Goal: Information Seeking & Learning: Learn about a topic

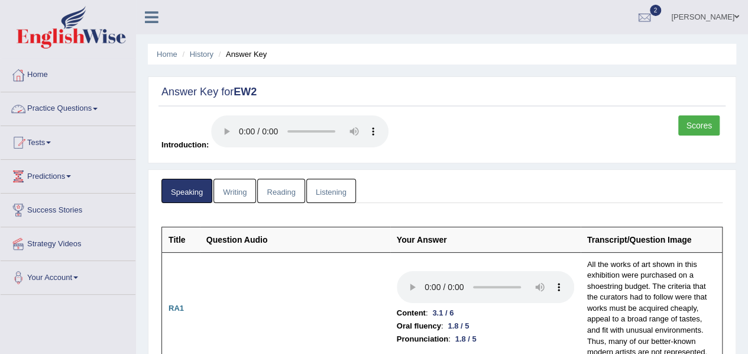
click at [77, 97] on link "Practice Questions" at bounding box center [68, 107] width 135 height 30
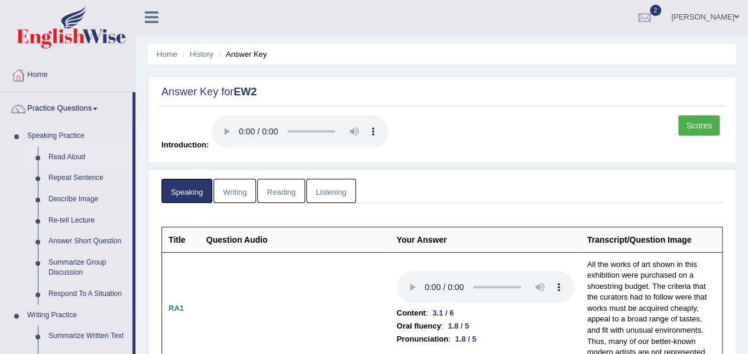
click at [72, 158] on link "Read Aloud" at bounding box center [87, 157] width 89 height 21
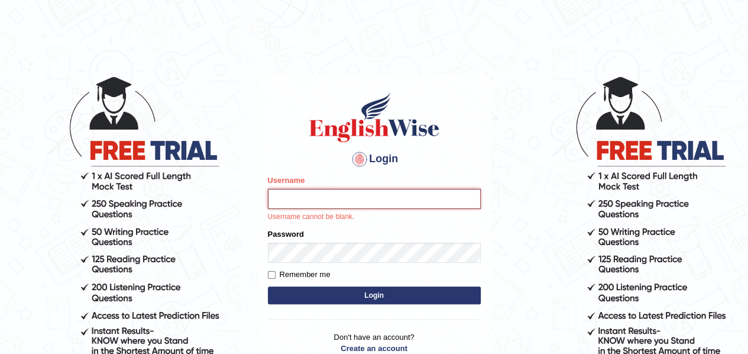
type input "samjoon"
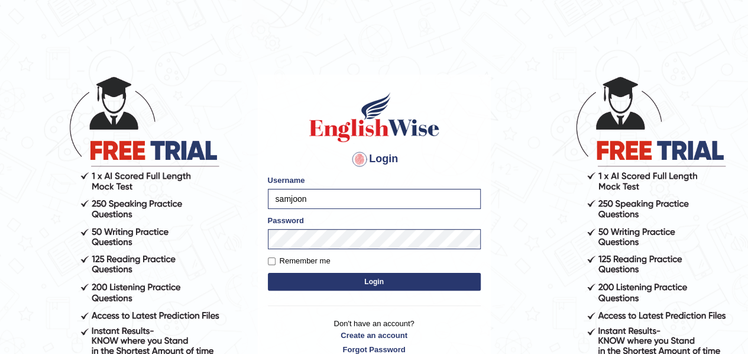
click at [356, 279] on button "Login" at bounding box center [374, 282] width 213 height 18
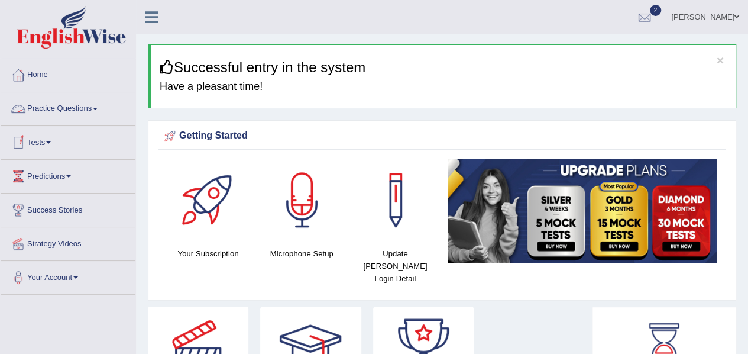
click at [75, 111] on link "Practice Questions" at bounding box center [68, 107] width 135 height 30
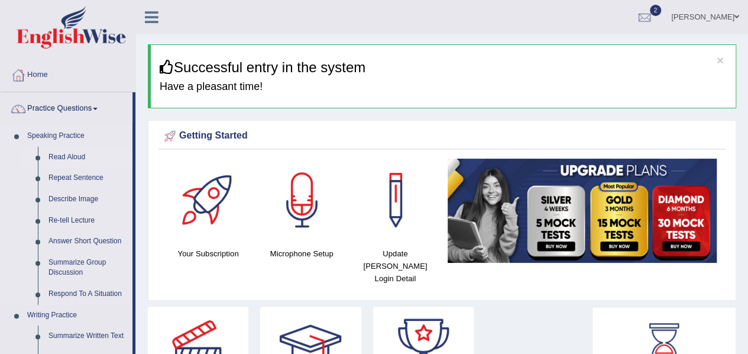
click at [77, 153] on link "Read Aloud" at bounding box center [87, 157] width 89 height 21
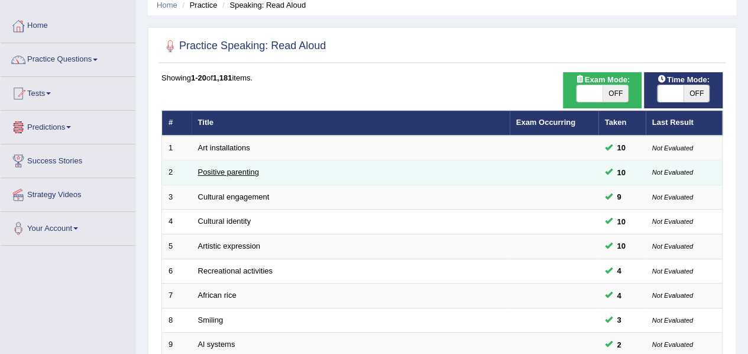
scroll to position [50, 0]
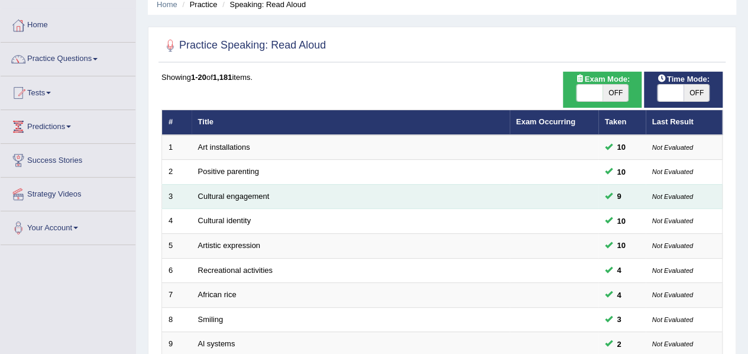
click at [194, 199] on td "Cultural engagement" at bounding box center [351, 196] width 318 height 25
click at [206, 195] on link "Cultural engagement" at bounding box center [234, 196] width 72 height 9
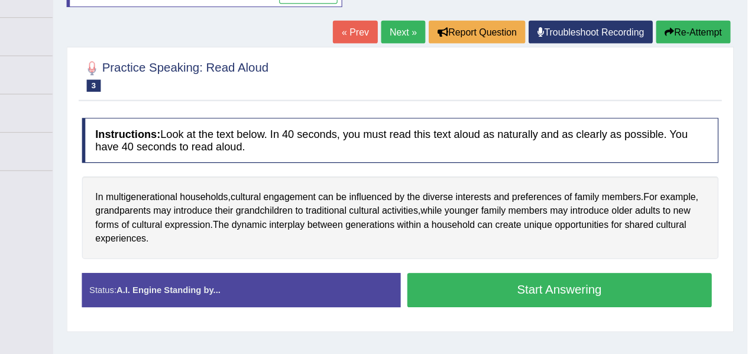
scroll to position [115, 0]
click at [474, 283] on button "Start Answering" at bounding box center [582, 284] width 269 height 30
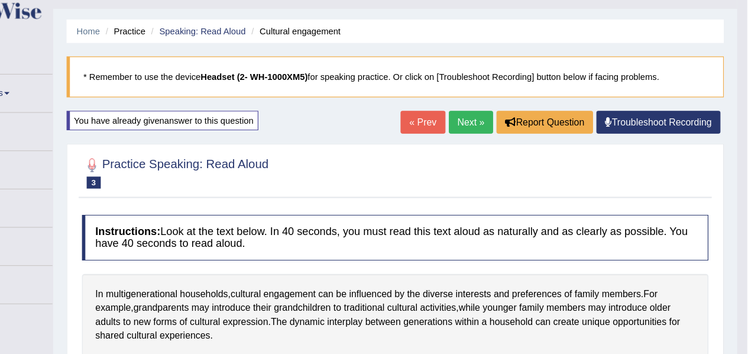
scroll to position [0, 0]
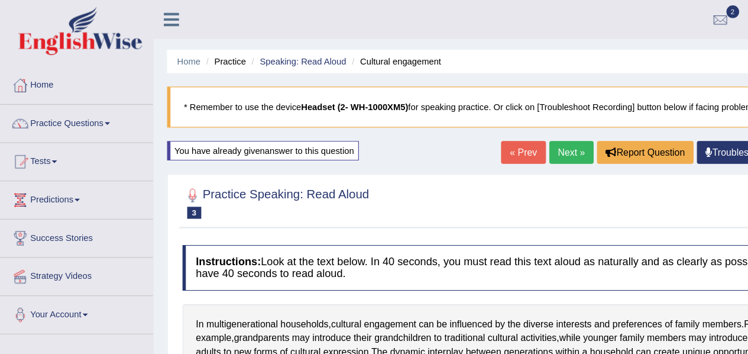
click at [68, 112] on link "Practice Questions" at bounding box center [68, 107] width 135 height 30
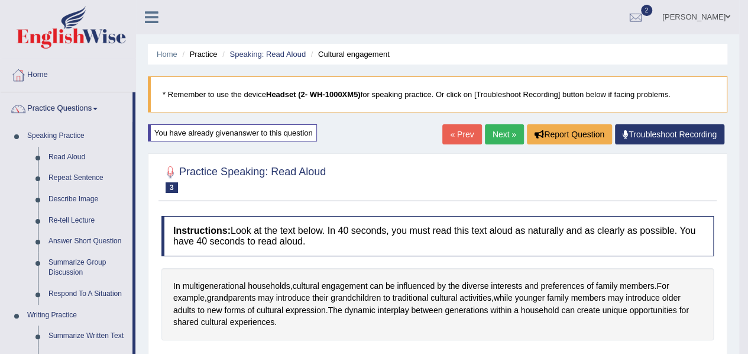
click at [500, 132] on link "Next »" at bounding box center [504, 134] width 39 height 20
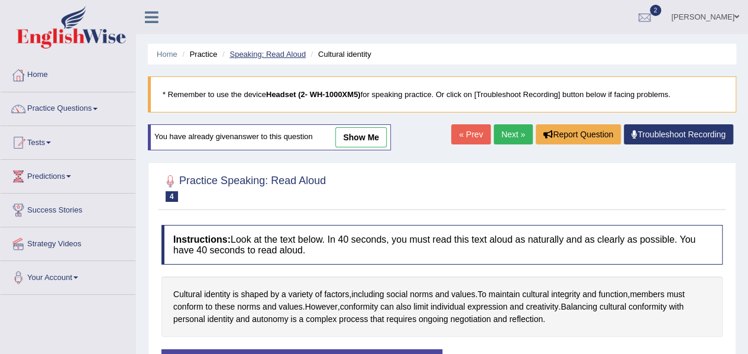
click at [252, 55] on link "Speaking: Read Aloud" at bounding box center [267, 54] width 76 height 9
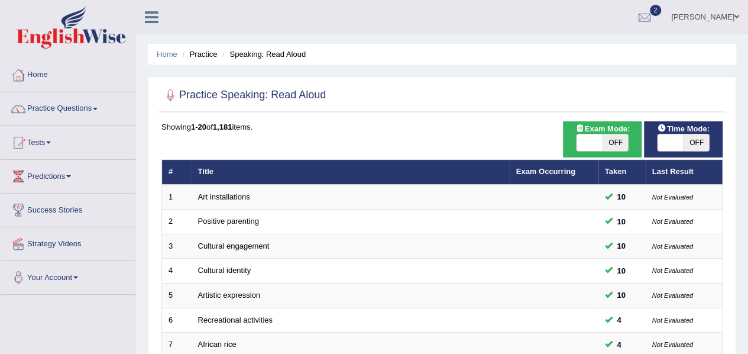
click at [615, 144] on span "OFF" at bounding box center [616, 142] width 26 height 17
checkbox input "true"
click at [615, 144] on div "ON OFF" at bounding box center [616, 142] width 78 height 17
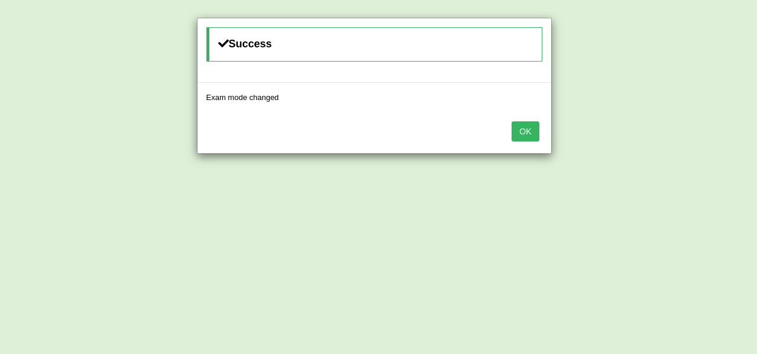
click at [533, 134] on button "OK" at bounding box center [525, 131] width 27 height 20
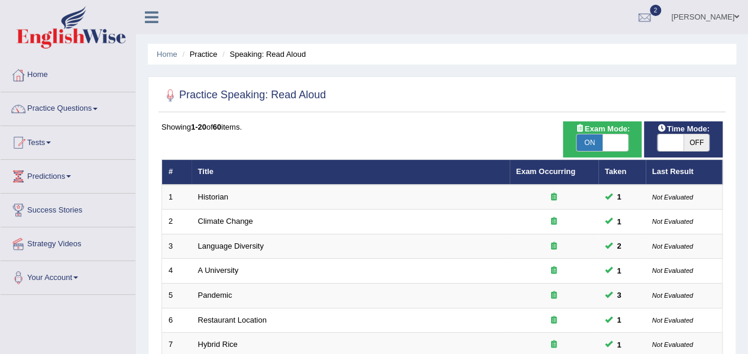
click at [692, 141] on span "OFF" at bounding box center [697, 142] width 26 height 17
checkbox input "true"
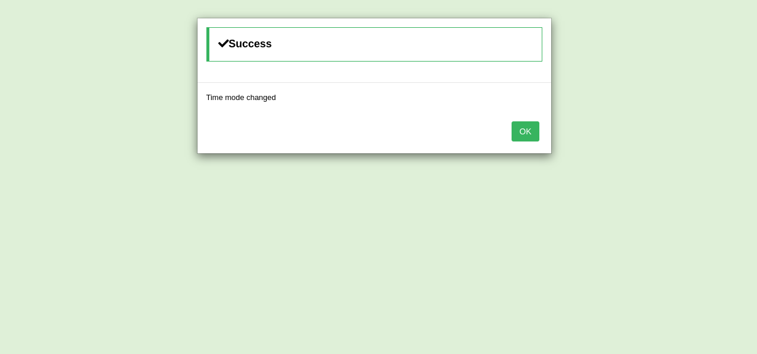
click at [530, 130] on button "OK" at bounding box center [525, 131] width 27 height 20
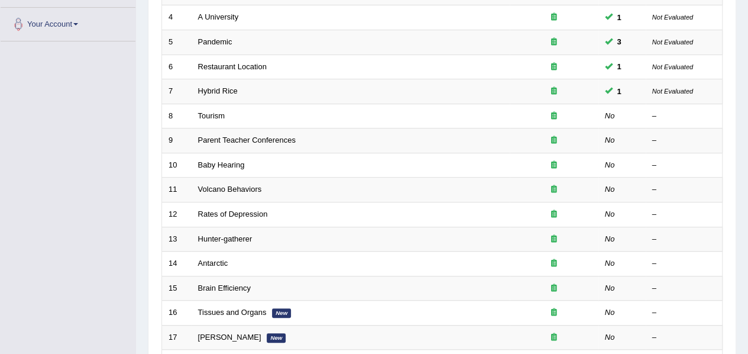
scroll to position [253, 0]
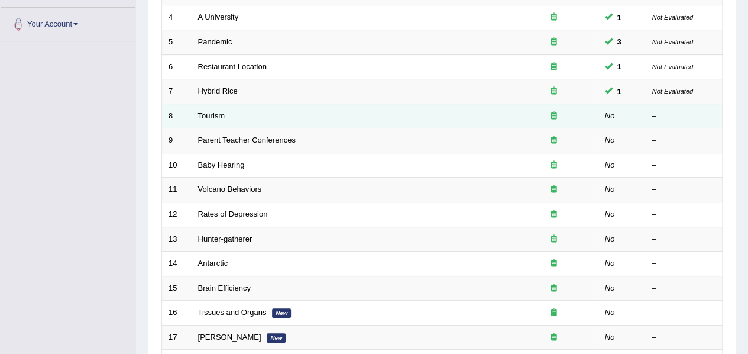
click at [420, 121] on td "Tourism" at bounding box center [351, 116] width 318 height 25
click at [218, 111] on link "Tourism" at bounding box center [211, 115] width 27 height 9
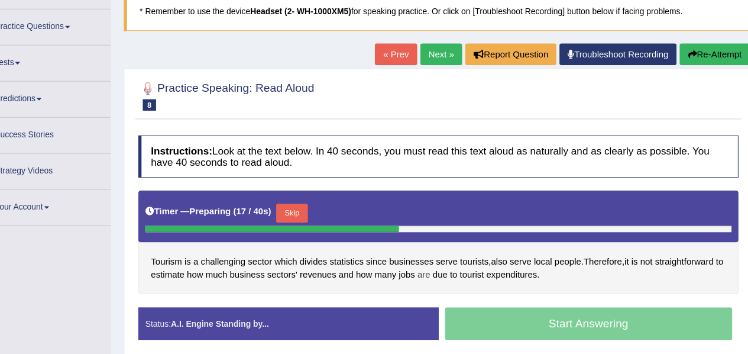
scroll to position [64, 0]
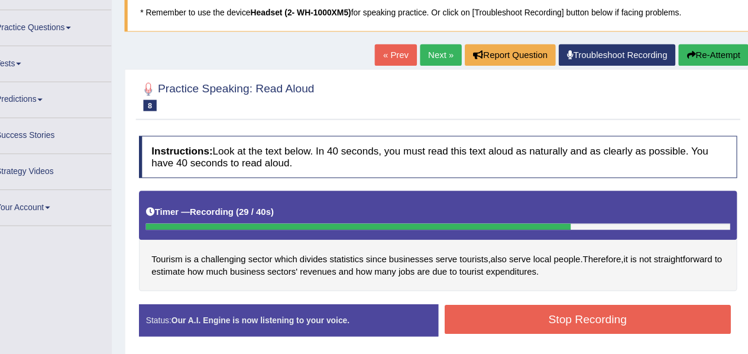
click at [533, 313] on button "Stop Recording" at bounding box center [582, 318] width 269 height 27
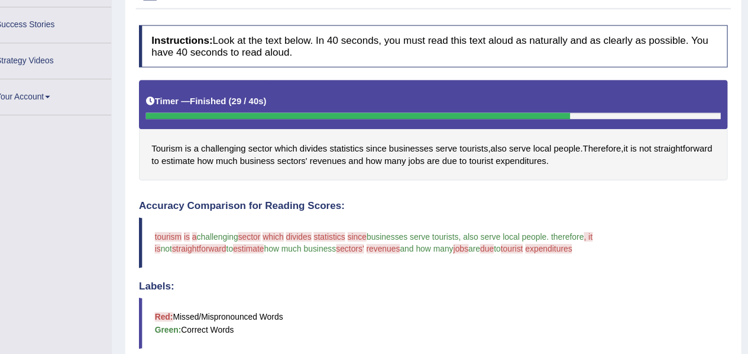
scroll to position [186, 0]
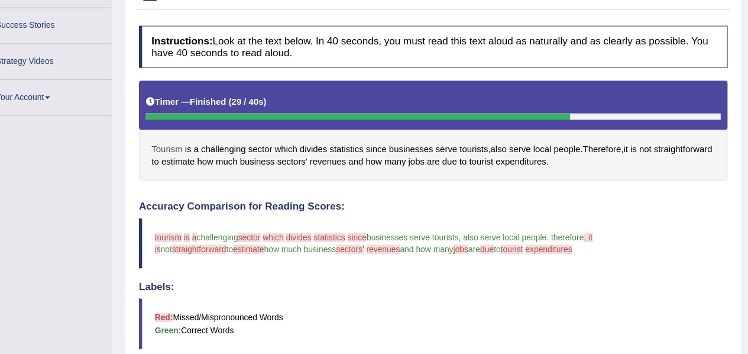
click at [191, 134] on span "Tourism" at bounding box center [187, 140] width 29 height 12
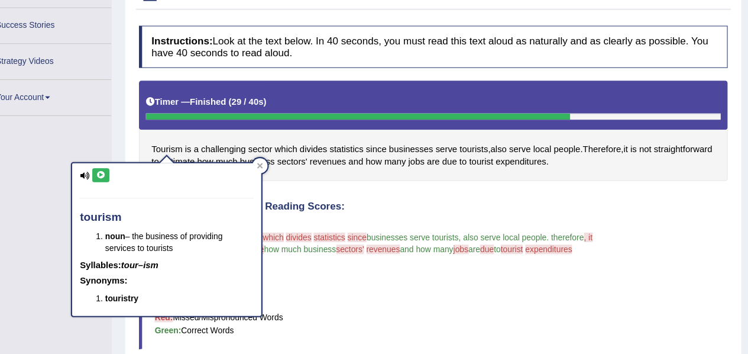
click at [130, 165] on icon at bounding box center [125, 164] width 9 height 7
click at [274, 153] on icon at bounding box center [275, 155] width 5 height 5
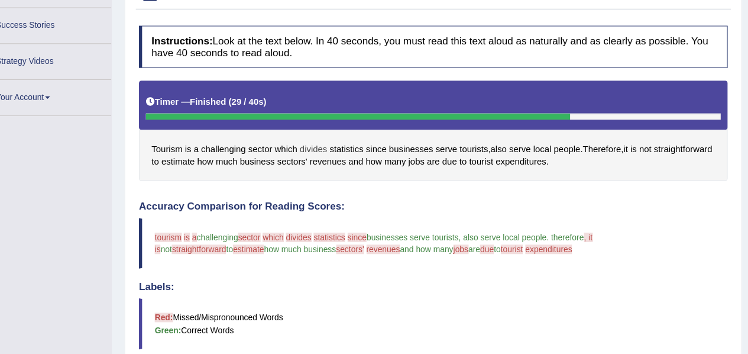
click at [320, 137] on span "divides" at bounding box center [325, 140] width 26 height 12
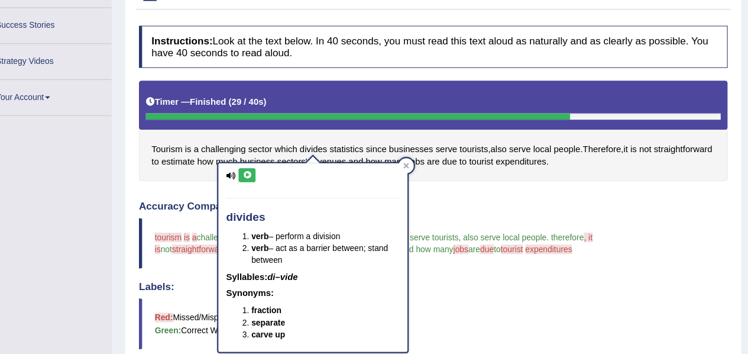
click at [263, 162] on icon at bounding box center [262, 164] width 9 height 7
click at [263, 164] on icon at bounding box center [262, 164] width 9 height 7
click at [410, 150] on div at bounding box center [412, 155] width 14 height 14
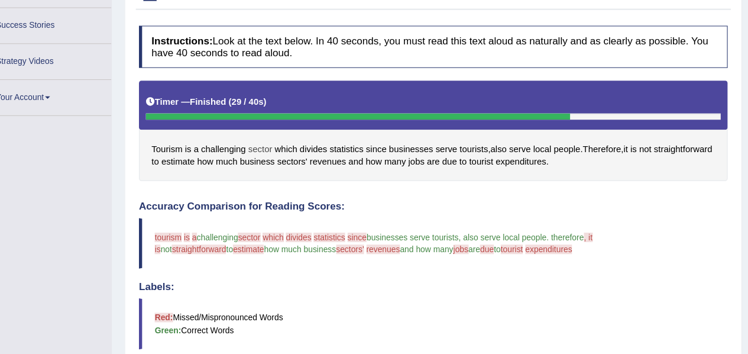
click at [274, 134] on span "sector" at bounding box center [275, 140] width 22 height 12
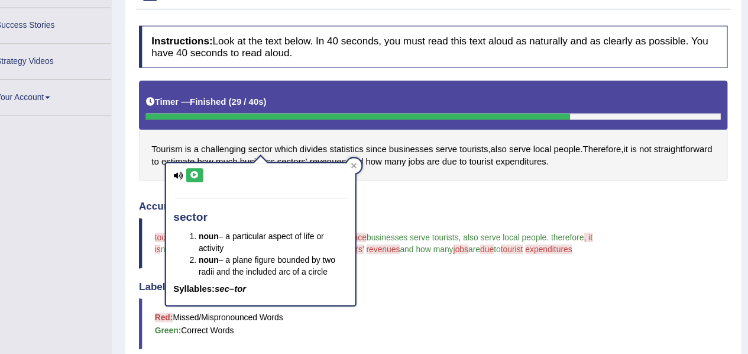
click at [211, 162] on icon at bounding box center [213, 164] width 9 height 7
click at [404, 197] on div "Accuracy Comparison for Reading Scores: tourism trace is me a the challenging s…" at bounding box center [437, 277] width 552 height 179
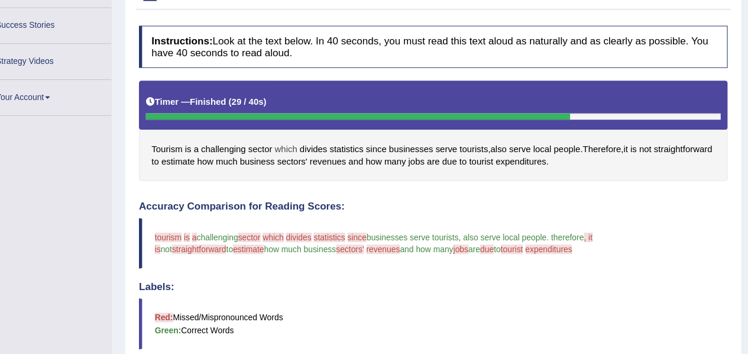
click at [304, 136] on span "which" at bounding box center [299, 140] width 21 height 12
click at [300, 138] on span "which" at bounding box center [299, 140] width 21 height 12
click at [302, 137] on span "which" at bounding box center [299, 140] width 21 height 12
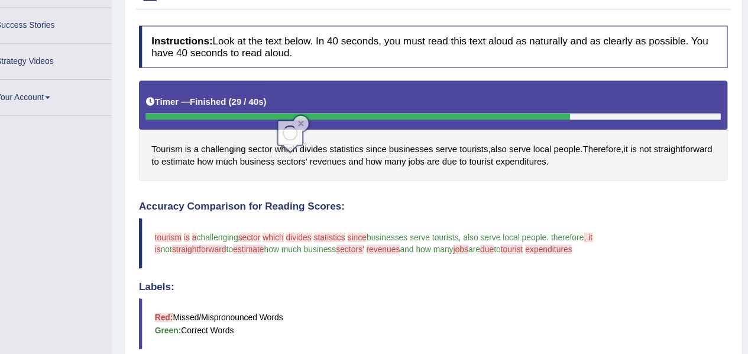
click at [306, 135] on span "which" at bounding box center [299, 140] width 21 height 12
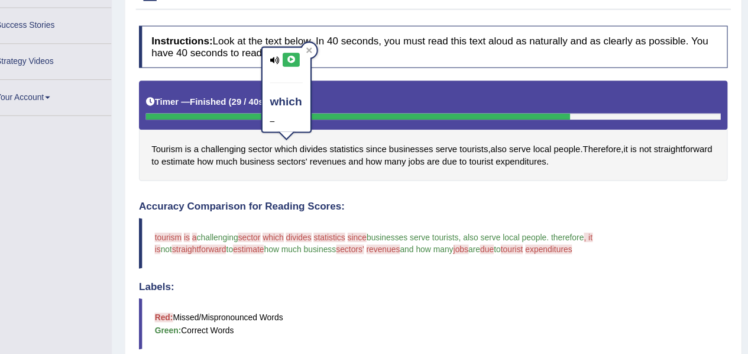
click at [306, 53] on icon at bounding box center [304, 56] width 9 height 7
click at [304, 57] on icon at bounding box center [304, 56] width 9 height 7
click at [332, 136] on span "divides" at bounding box center [325, 140] width 26 height 12
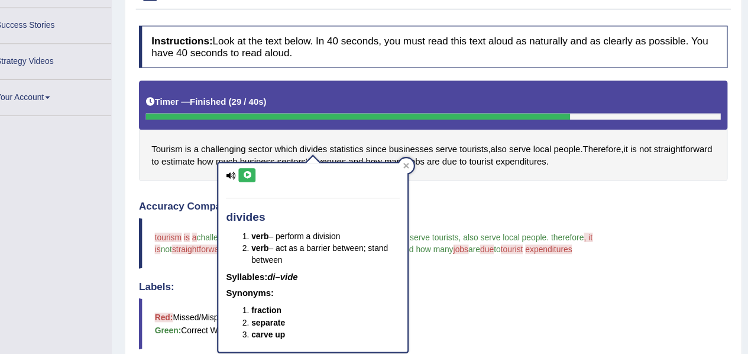
click at [262, 161] on icon at bounding box center [262, 164] width 9 height 7
click at [266, 158] on button at bounding box center [263, 164] width 16 height 13
click at [357, 140] on span "statistics" at bounding box center [357, 140] width 32 height 12
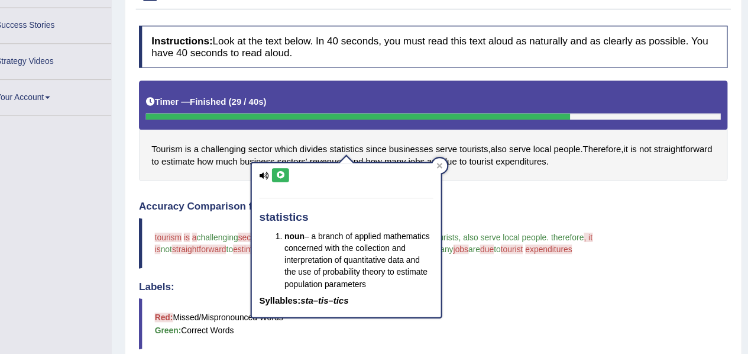
click at [290, 161] on icon at bounding box center [294, 164] width 9 height 7
click at [297, 161] on icon at bounding box center [294, 164] width 9 height 7
click at [478, 282] on blockquote "Red: Missed/Mispronounced Words Green: Correct Words" at bounding box center [437, 303] width 552 height 47
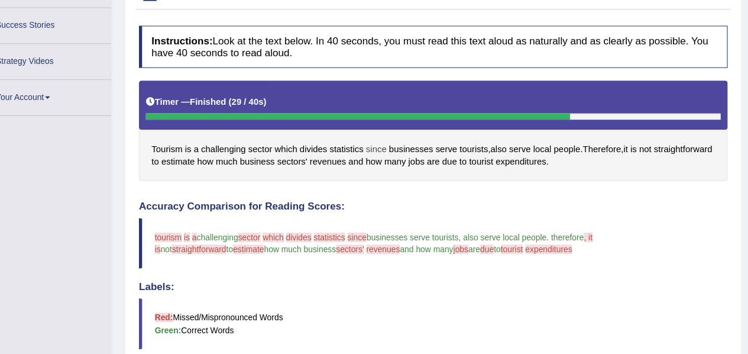
click at [386, 138] on span "since" at bounding box center [384, 140] width 20 height 12
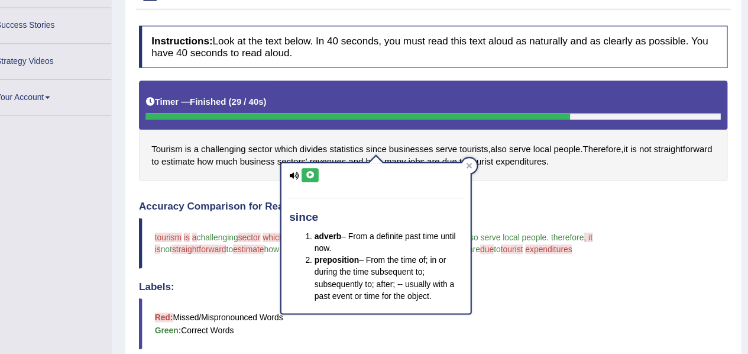
click at [326, 161] on icon at bounding box center [322, 164] width 9 height 7
click at [325, 161] on icon at bounding box center [322, 164] width 9 height 7
click at [470, 148] on div at bounding box center [471, 155] width 14 height 14
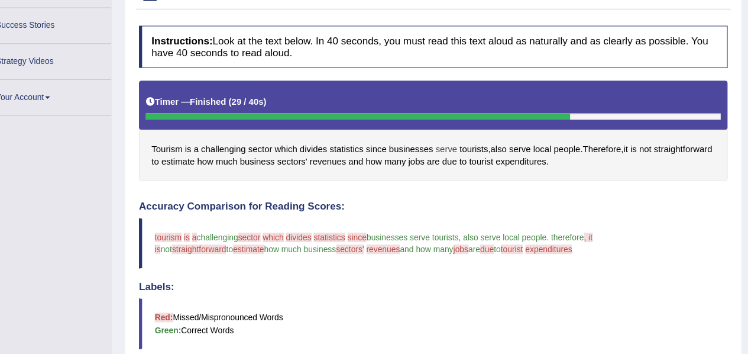
click at [452, 135] on span "serve" at bounding box center [450, 140] width 20 height 12
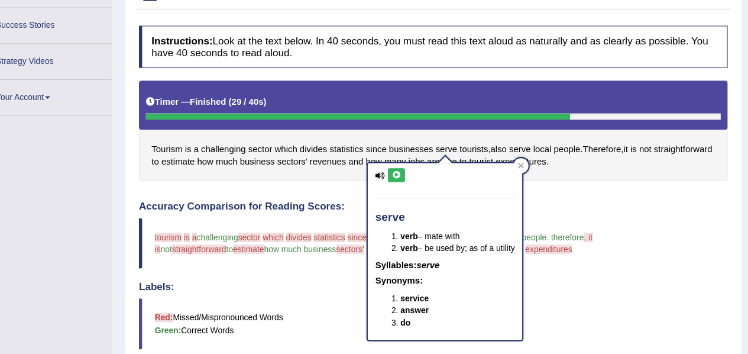
click at [399, 161] on icon at bounding box center [403, 164] width 9 height 7
click at [350, 168] on div "Instructions: Look at the text below. In 40 seconds, you must read this text al…" at bounding box center [438, 303] width 558 height 570
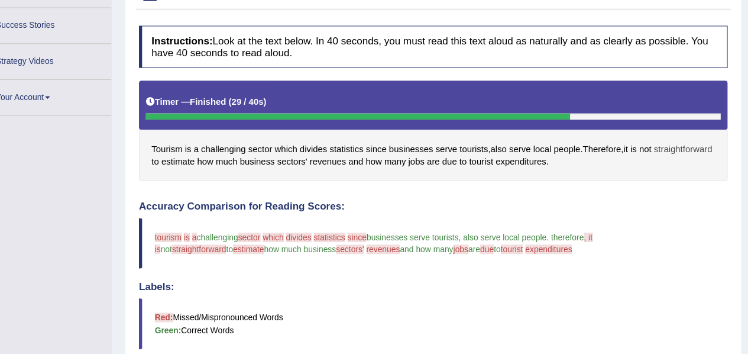
click at [645, 146] on span "straightforward" at bounding box center [672, 140] width 55 height 12
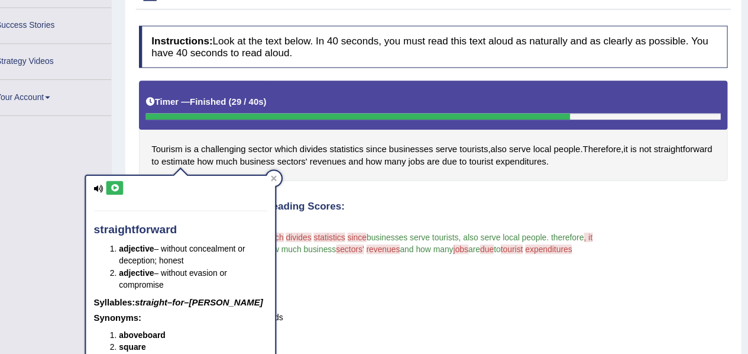
click at [141, 177] on icon at bounding box center [138, 176] width 9 height 7
click at [374, 173] on div "Instructions: Look at the text below. In 40 seconds, you must read this text al…" at bounding box center [438, 303] width 558 height 570
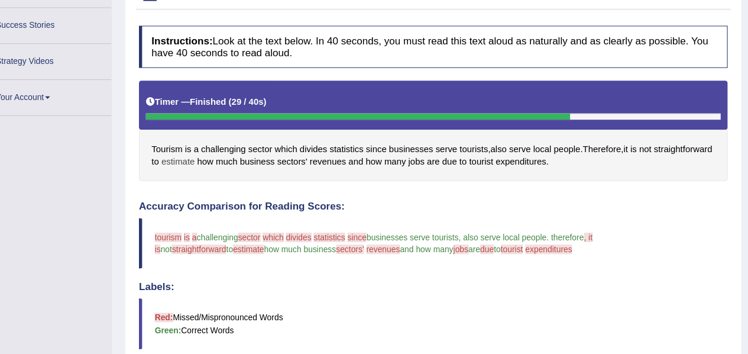
click at [214, 151] on span "estimate" at bounding box center [198, 151] width 31 height 12
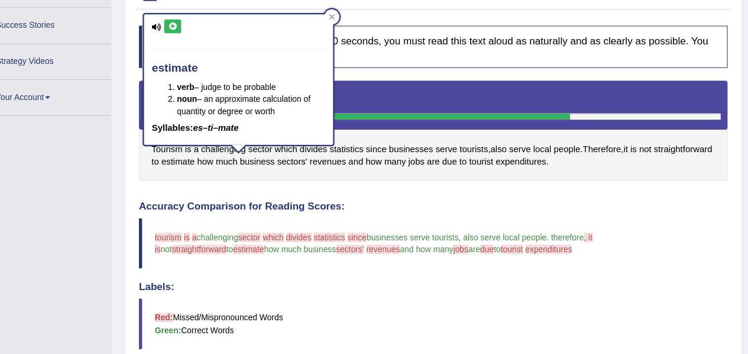
click at [193, 26] on icon at bounding box center [193, 24] width 9 height 7
click at [308, 264] on h4 "Labels:" at bounding box center [437, 269] width 552 height 11
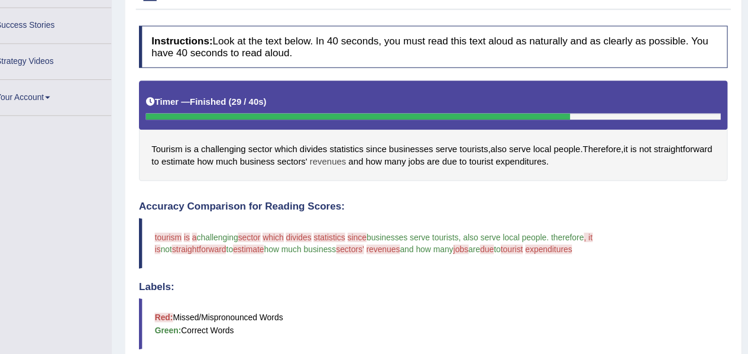
click at [356, 150] on span "revenues" at bounding box center [339, 151] width 34 height 12
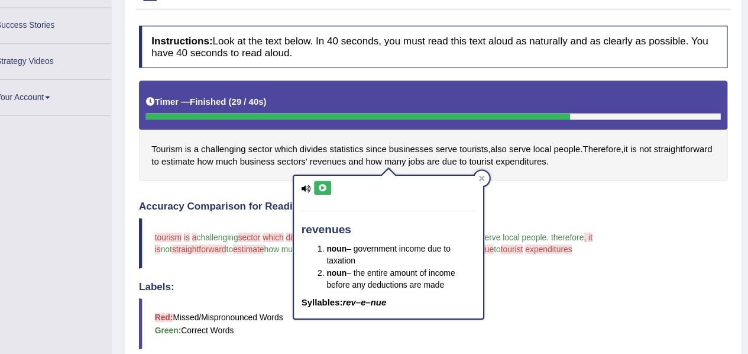
click at [335, 170] on button at bounding box center [334, 176] width 16 height 13
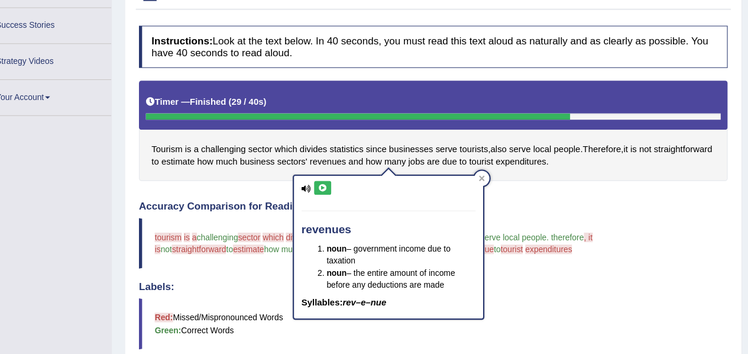
click at [279, 257] on div "Accuracy Comparison for Reading Scores: tourism trace is me a the challenging s…" at bounding box center [437, 277] width 552 height 179
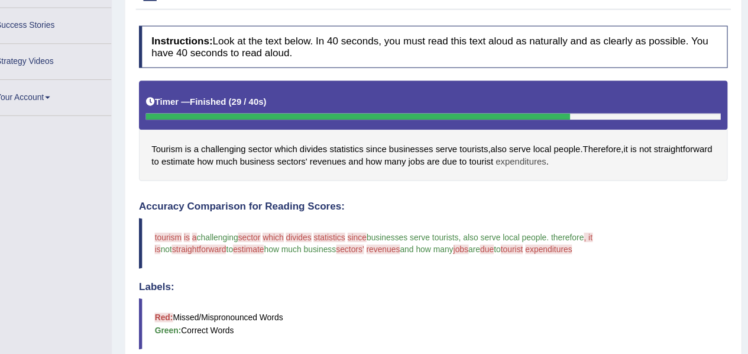
click at [544, 153] on span "expenditures" at bounding box center [519, 151] width 47 height 12
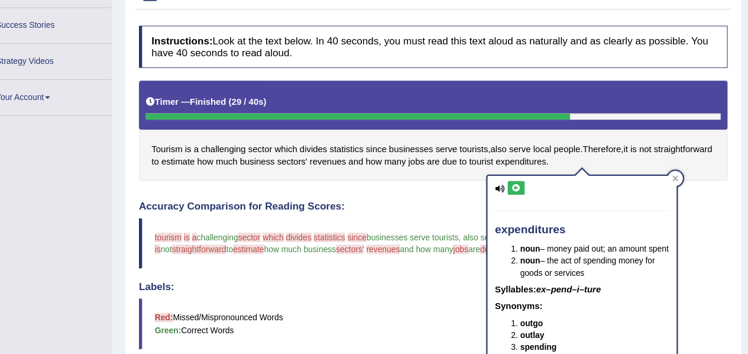
click at [516, 182] on button at bounding box center [515, 176] width 16 height 13
click at [517, 177] on icon at bounding box center [515, 176] width 9 height 7
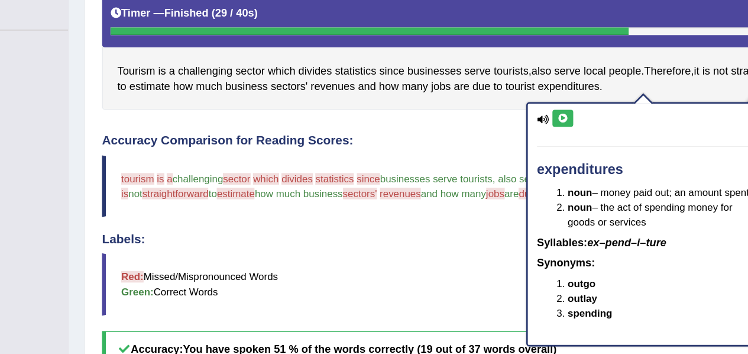
scroll to position [203, 0]
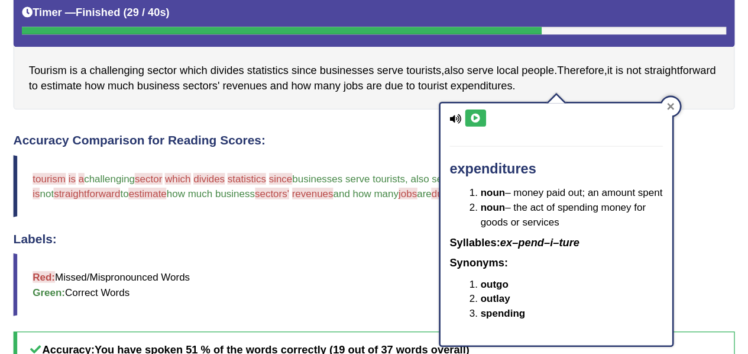
click at [667, 152] on icon at bounding box center [665, 150] width 6 height 6
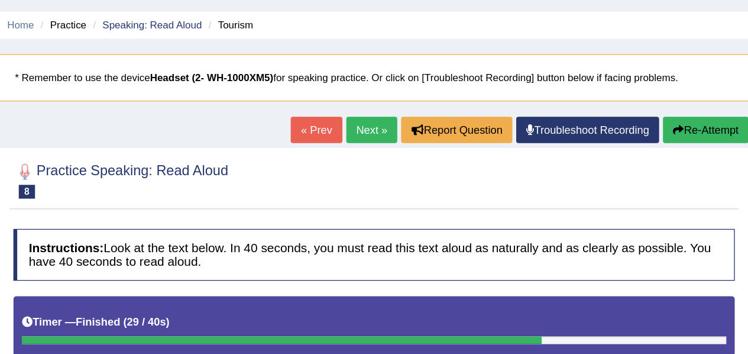
scroll to position [18, 0]
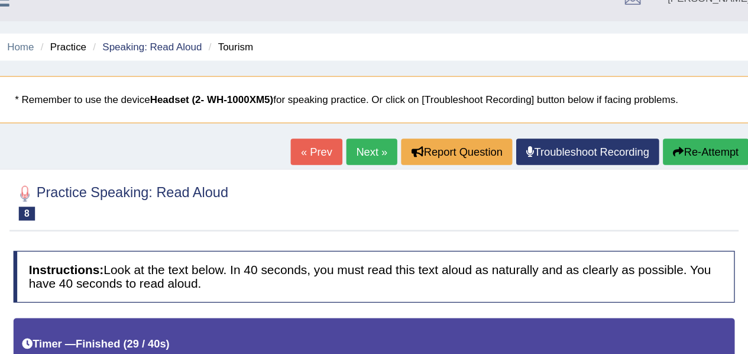
click at [679, 113] on button "Re-Attempt" at bounding box center [692, 116] width 66 height 20
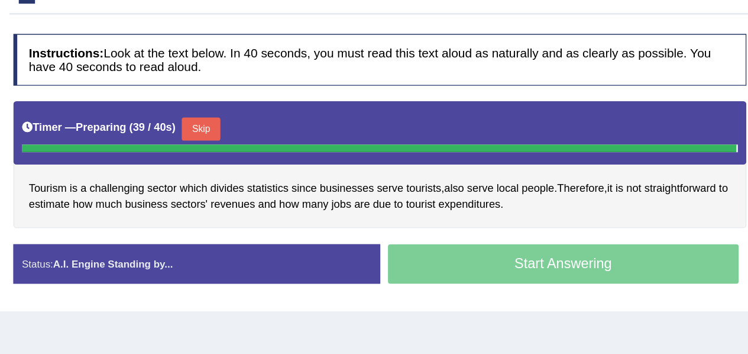
scroll to position [117, 0]
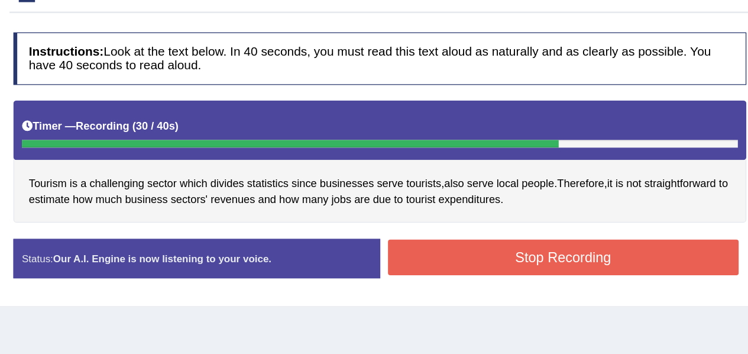
click at [587, 270] on button "Stop Recording" at bounding box center [582, 270] width 269 height 27
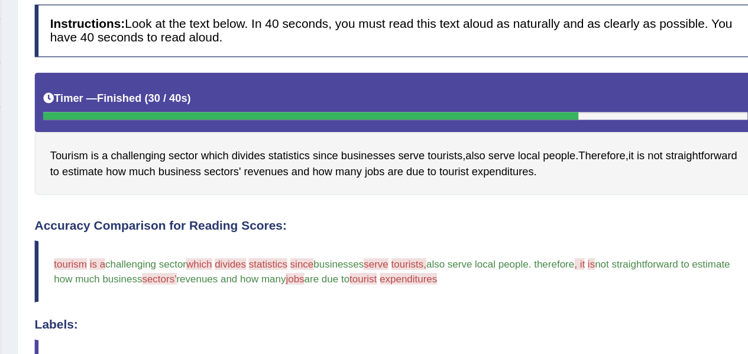
scroll to position [156, 0]
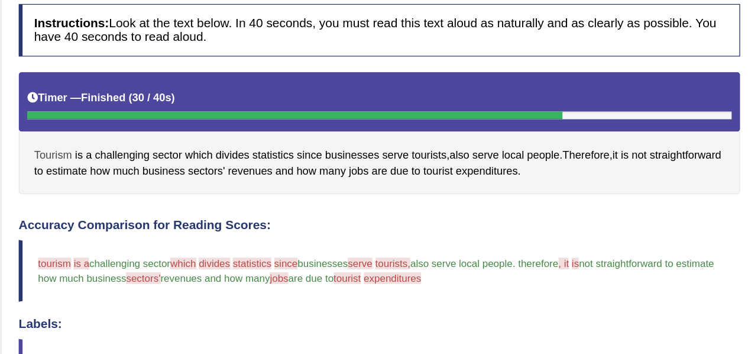
click at [183, 172] on span "Tourism" at bounding box center [187, 175] width 29 height 12
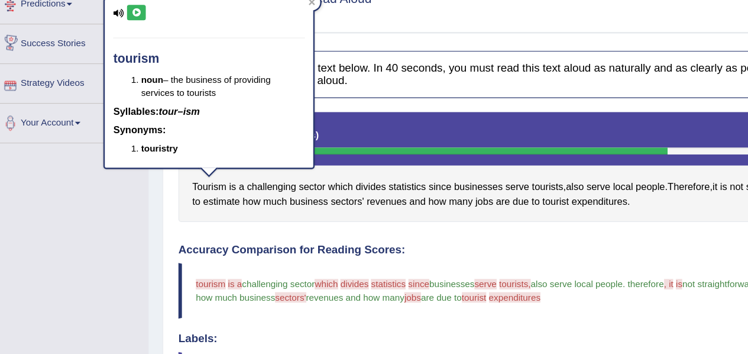
click at [120, 26] on button at bounding box center [126, 27] width 16 height 13
click at [373, 198] on div "Tourism is a challenging sector which divides statistics since businesses serve…" at bounding box center [437, 159] width 552 height 94
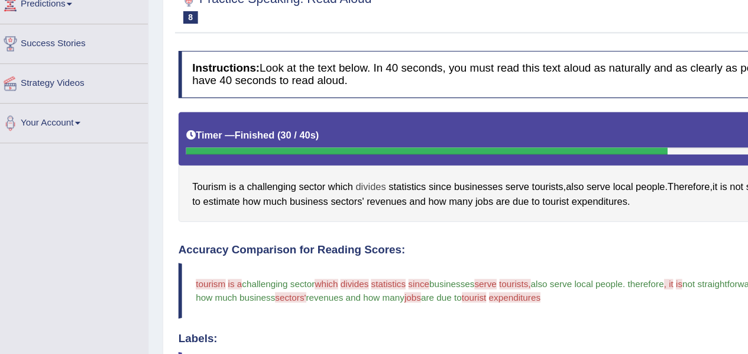
click at [326, 174] on span "divides" at bounding box center [325, 175] width 26 height 12
click at [326, 174] on body "Toggle navigation Home Practice Questions Speaking Practice Read Aloud Repeat S…" at bounding box center [374, 21] width 748 height 354
click at [326, 174] on span "divides" at bounding box center [325, 175] width 26 height 12
click at [326, 174] on body "Toggle navigation Home Practice Questions Speaking Practice Read Aloud Repeat S…" at bounding box center [374, 21] width 748 height 354
click at [326, 174] on span "divides" at bounding box center [325, 175] width 26 height 12
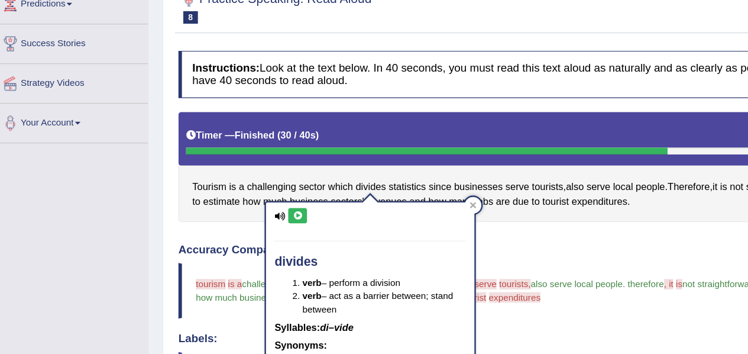
click at [263, 206] on div "divides verb – perform a division verb – act as a barrier between; stand betwee…" at bounding box center [324, 269] width 177 height 161
click at [266, 201] on icon at bounding box center [262, 199] width 9 height 7
click at [447, 206] on div "Instructions: Look at the text below. In 40 seconds, you must read this text al…" at bounding box center [438, 339] width 558 height 570
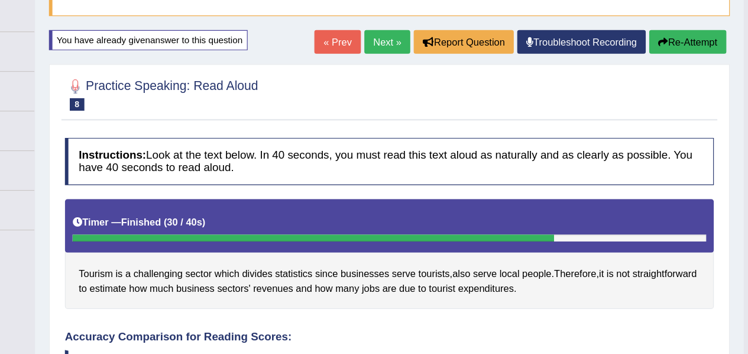
scroll to position [98, 0]
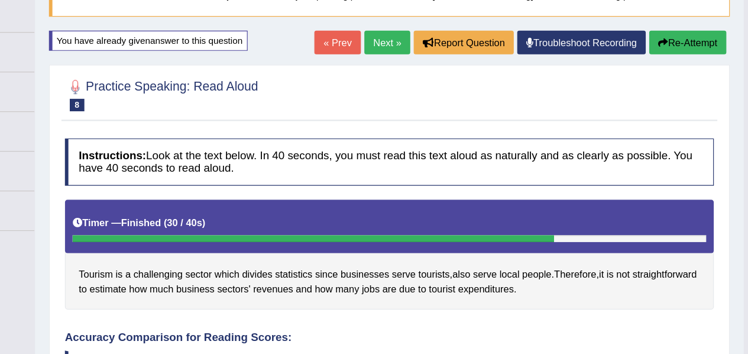
click at [681, 29] on button "Re-Attempt" at bounding box center [692, 36] width 66 height 20
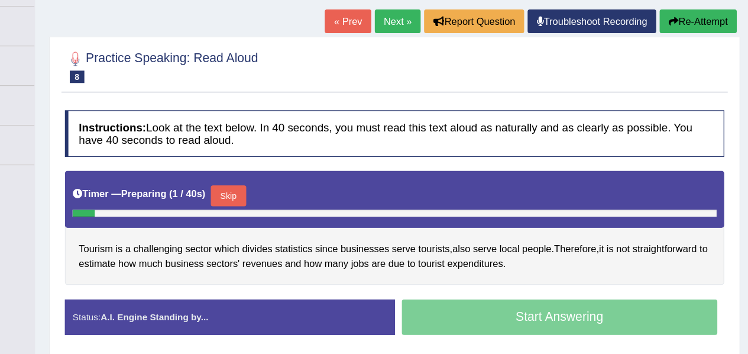
scroll to position [105, 0]
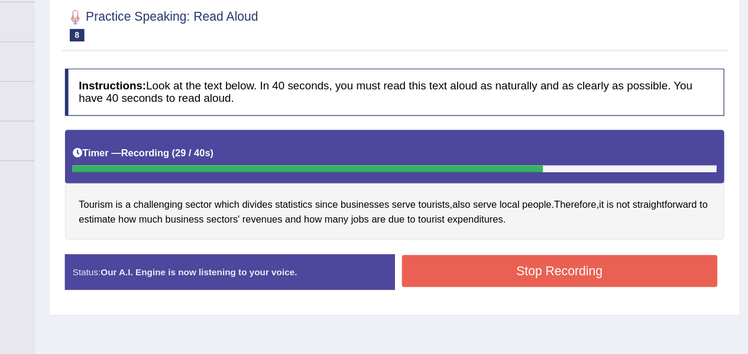
click at [642, 276] on button "Stop Recording" at bounding box center [582, 282] width 269 height 27
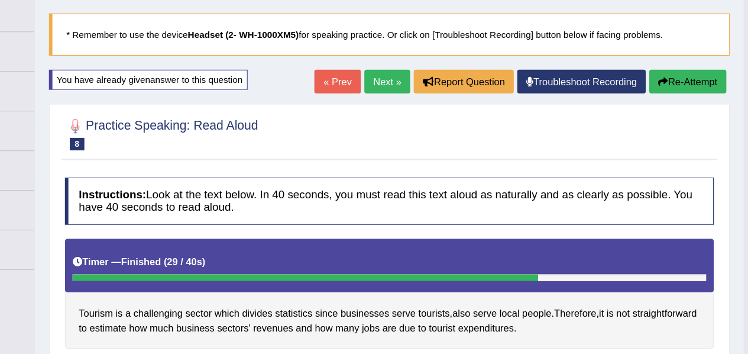
scroll to position [65, 0]
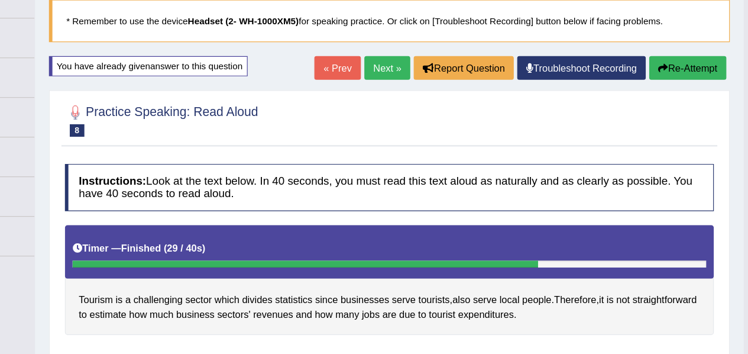
click at [691, 67] on button "Re-Attempt" at bounding box center [692, 69] width 66 height 20
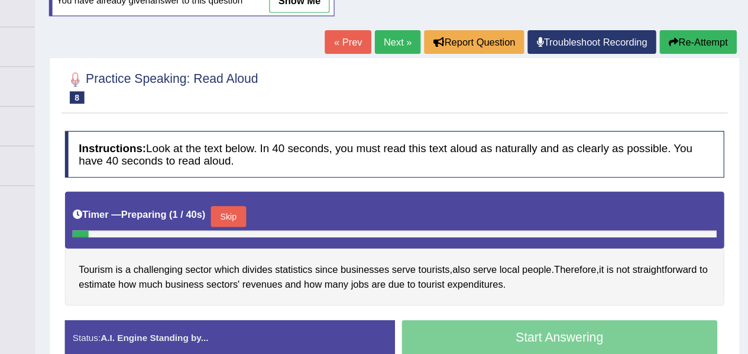
scroll to position [85, 0]
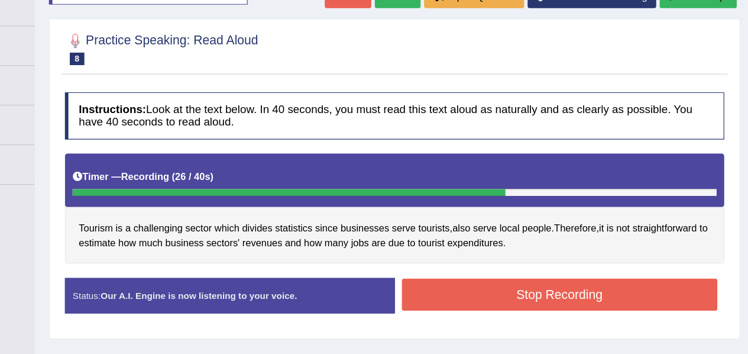
click at [604, 311] on button "Stop Recording" at bounding box center [582, 302] width 269 height 27
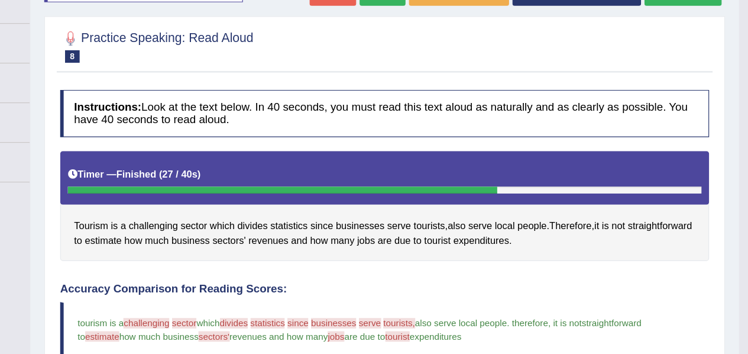
scroll to position [0, 0]
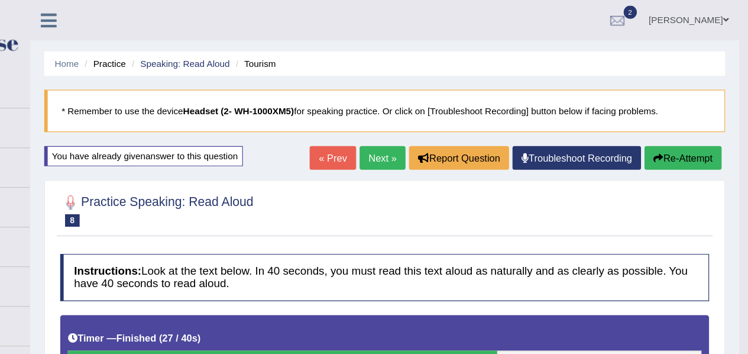
click at [436, 131] on link "Next »" at bounding box center [435, 134] width 39 height 20
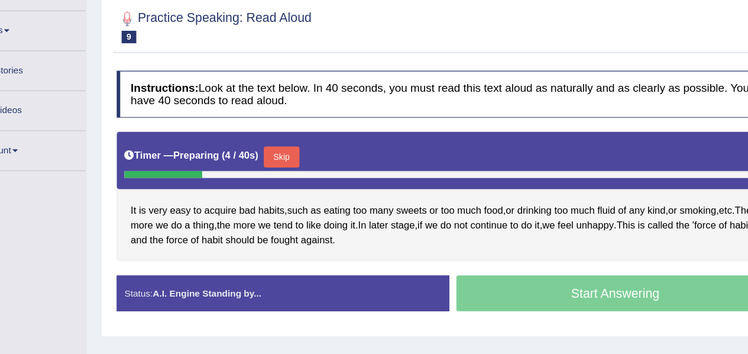
scroll to position [113, 0]
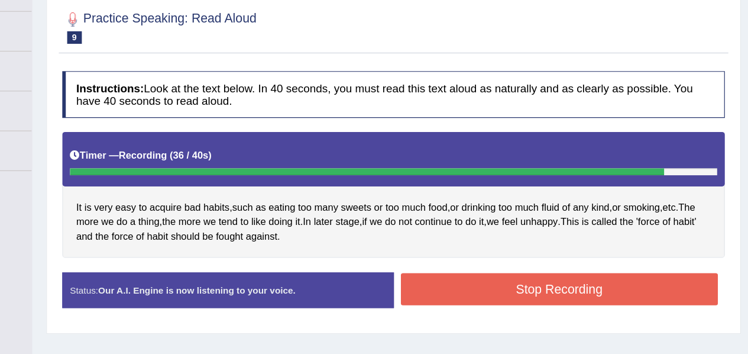
click at [457, 256] on div "Instructions: Look at the text below. In 40 seconds, you must read this text al…" at bounding box center [442, 200] width 567 height 221
click at [456, 267] on button "Stop Recording" at bounding box center [582, 280] width 269 height 27
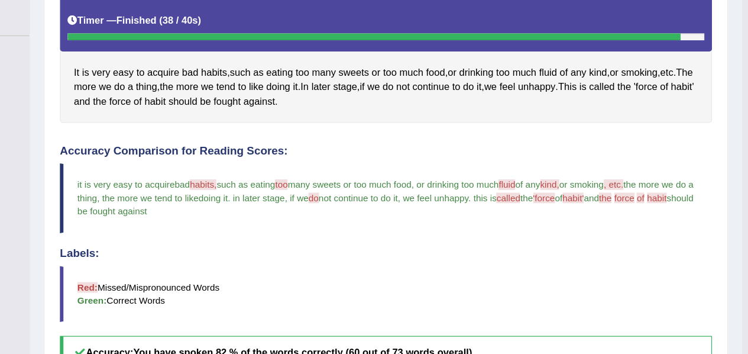
scroll to position [262, 0]
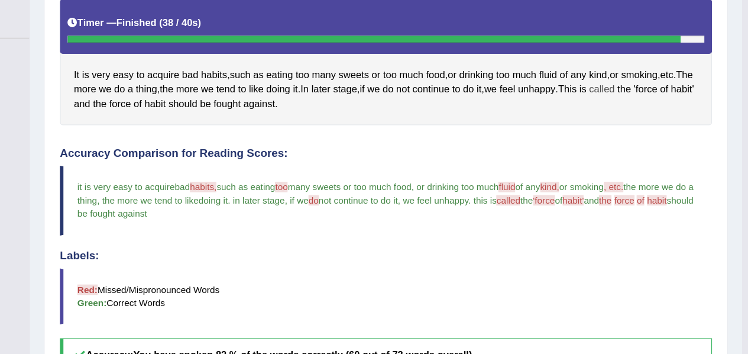
click at [632, 69] on span "called" at bounding box center [621, 75] width 22 height 12
click at [632, 71] on span "called" at bounding box center [621, 75] width 22 height 12
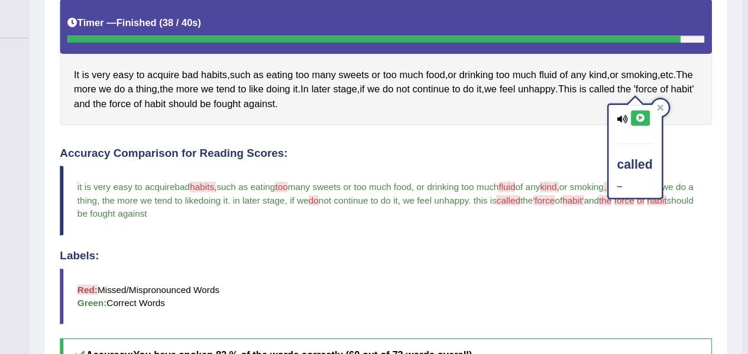
click at [652, 95] on button at bounding box center [653, 99] width 16 height 13
click at [652, 100] on icon at bounding box center [653, 99] width 9 height 7
click at [606, 96] on div "It is very easy to acquire bad habits , such as eating too many sweets or too m…" at bounding box center [437, 52] width 552 height 106
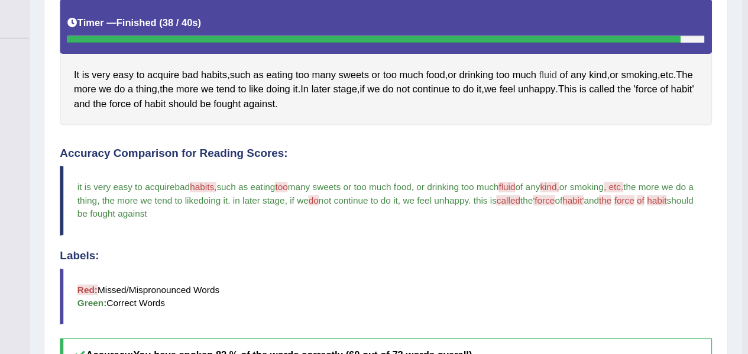
click at [580, 62] on span "fluid" at bounding box center [574, 63] width 15 height 12
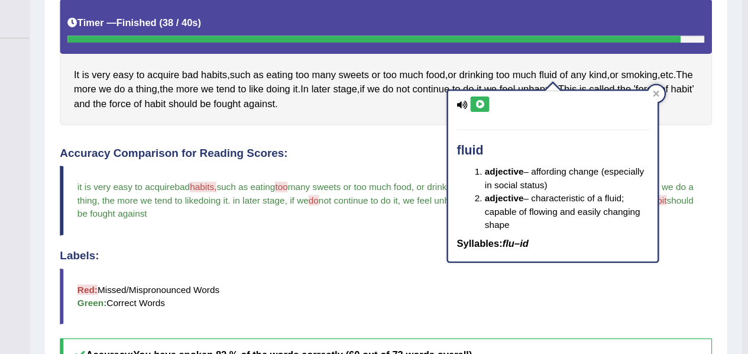
click at [519, 85] on icon at bounding box center [517, 88] width 9 height 7
click at [451, 95] on div "It is very easy to acquire bad habits , such as eating too many sweets or too m…" at bounding box center [437, 52] width 552 height 106
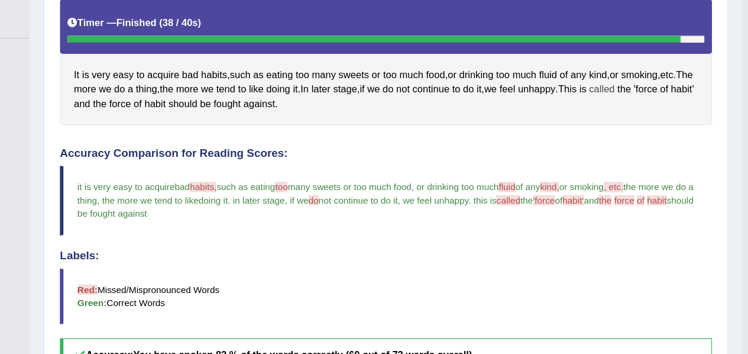
click at [632, 74] on span "called" at bounding box center [621, 75] width 22 height 12
